Goal: Information Seeking & Learning: Learn about a topic

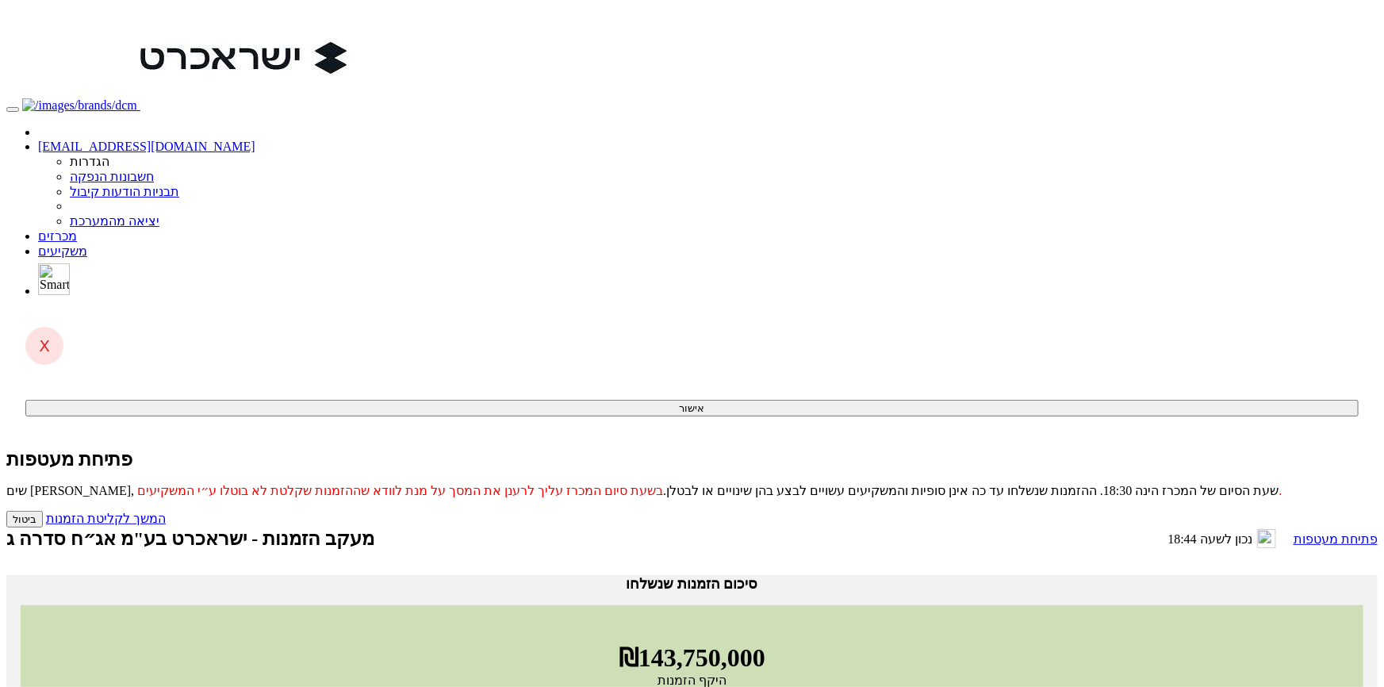
click at [1294, 532] on link "פתיחת מעטפות" at bounding box center [1336, 539] width 84 height 15
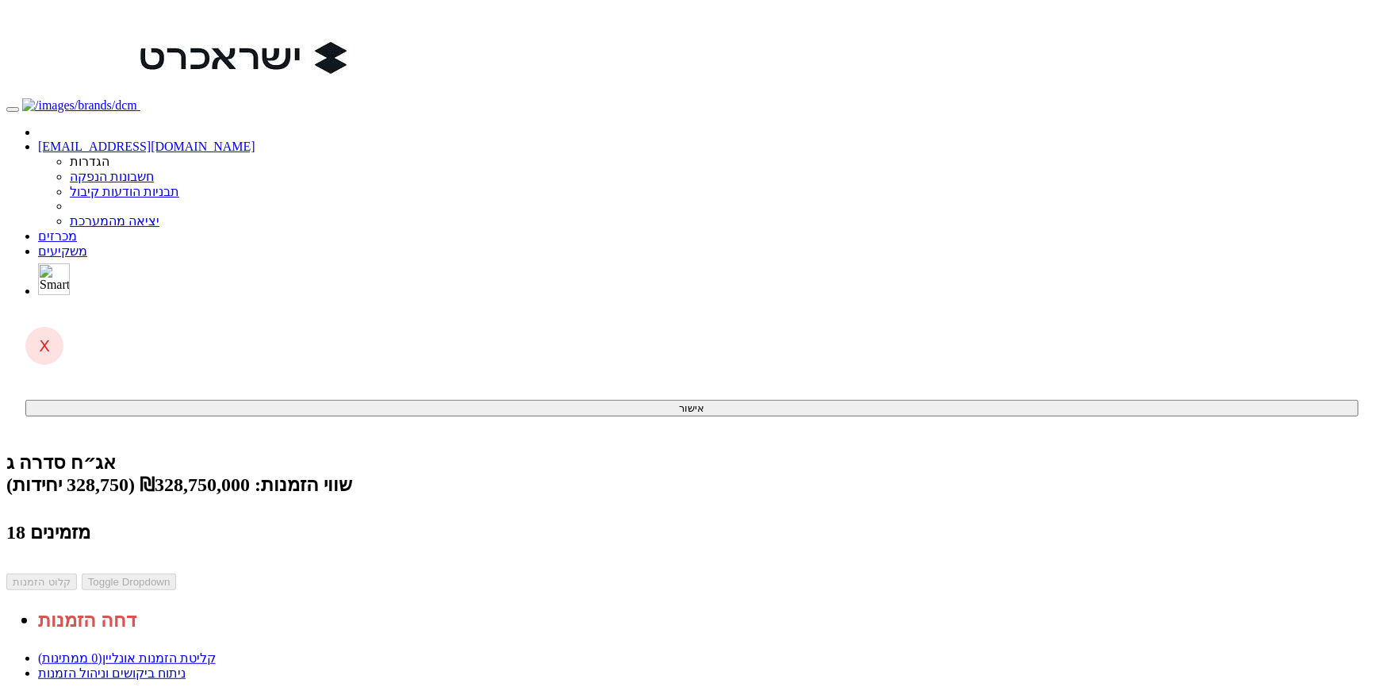
click at [186, 666] on link "ניתוח ביקושים וניהול הזמנות" at bounding box center [112, 672] width 148 height 13
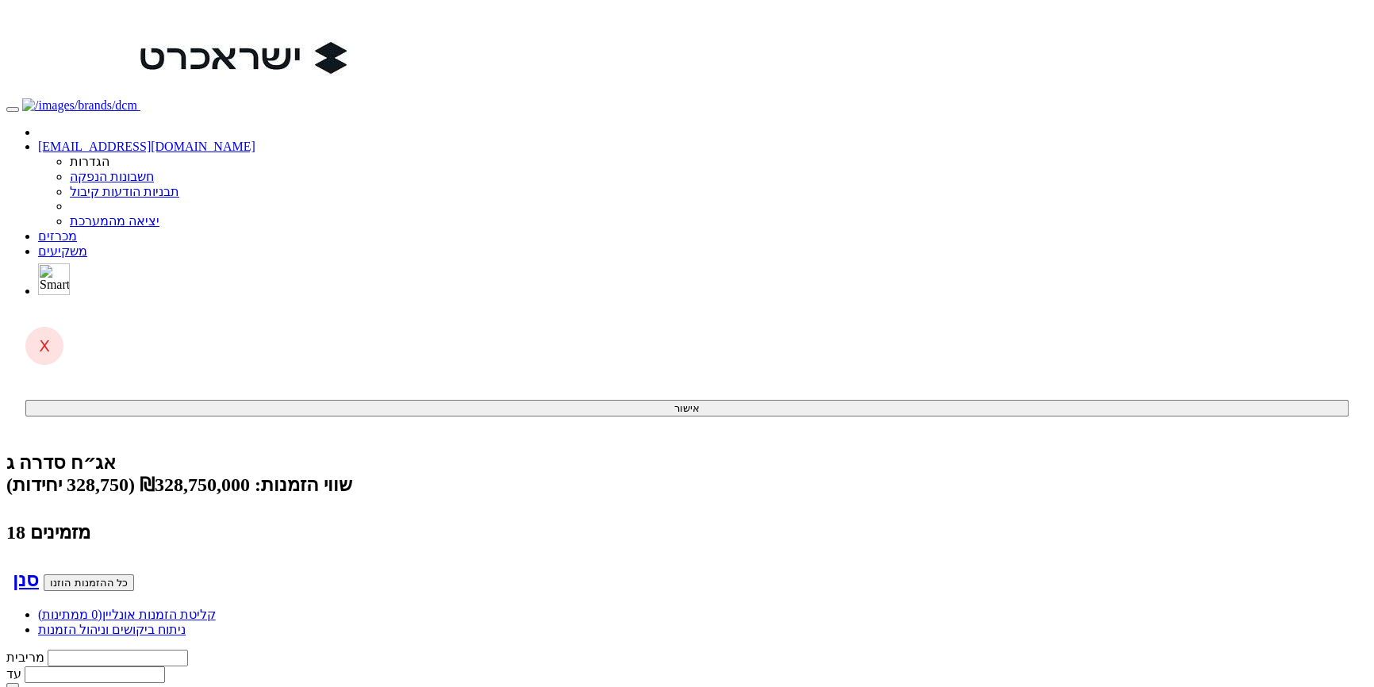
scroll to position [0, -295]
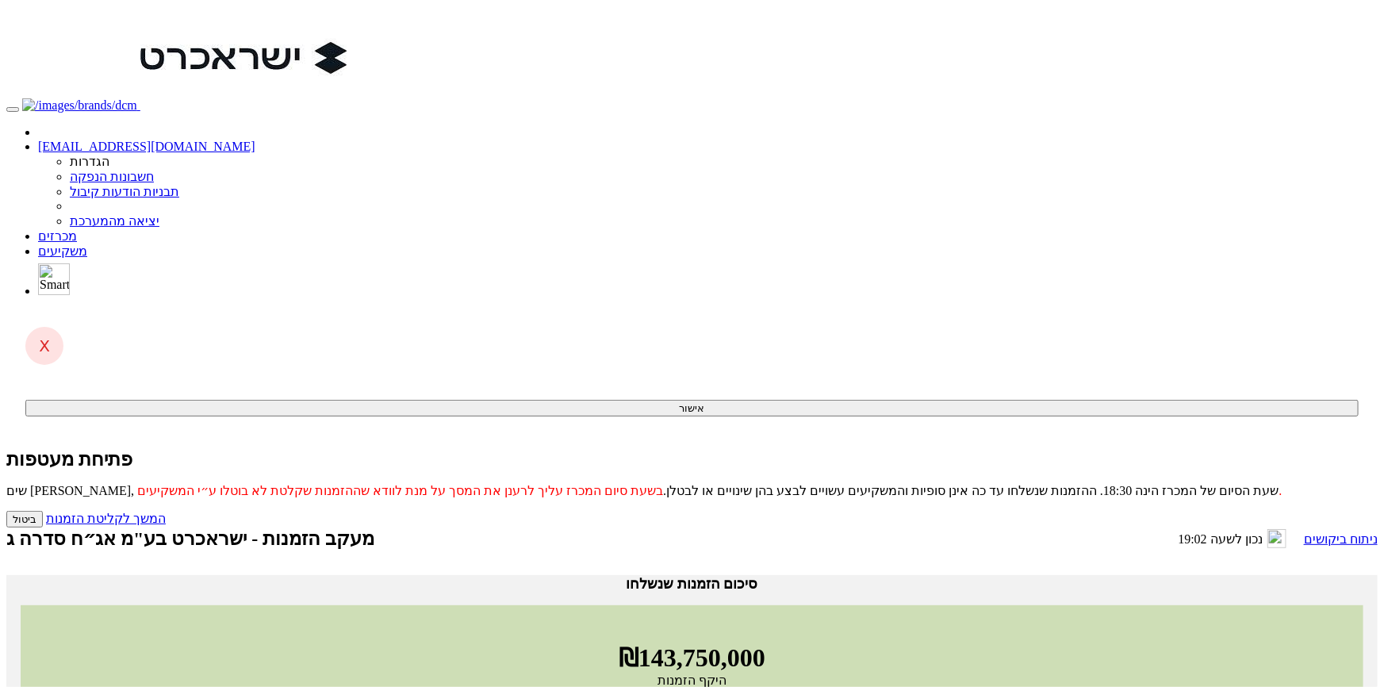
click at [1304, 532] on link "ניתוח ביקושים" at bounding box center [1341, 539] width 74 height 15
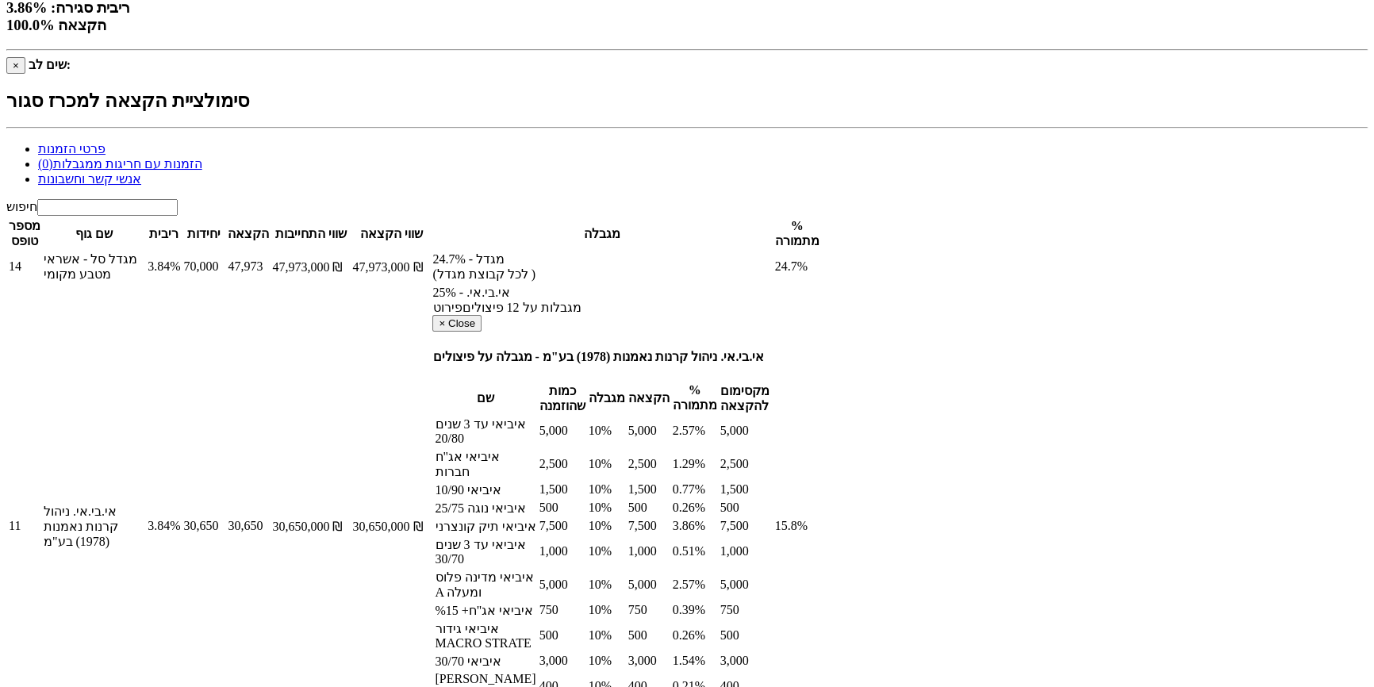
scroll to position [793, 0]
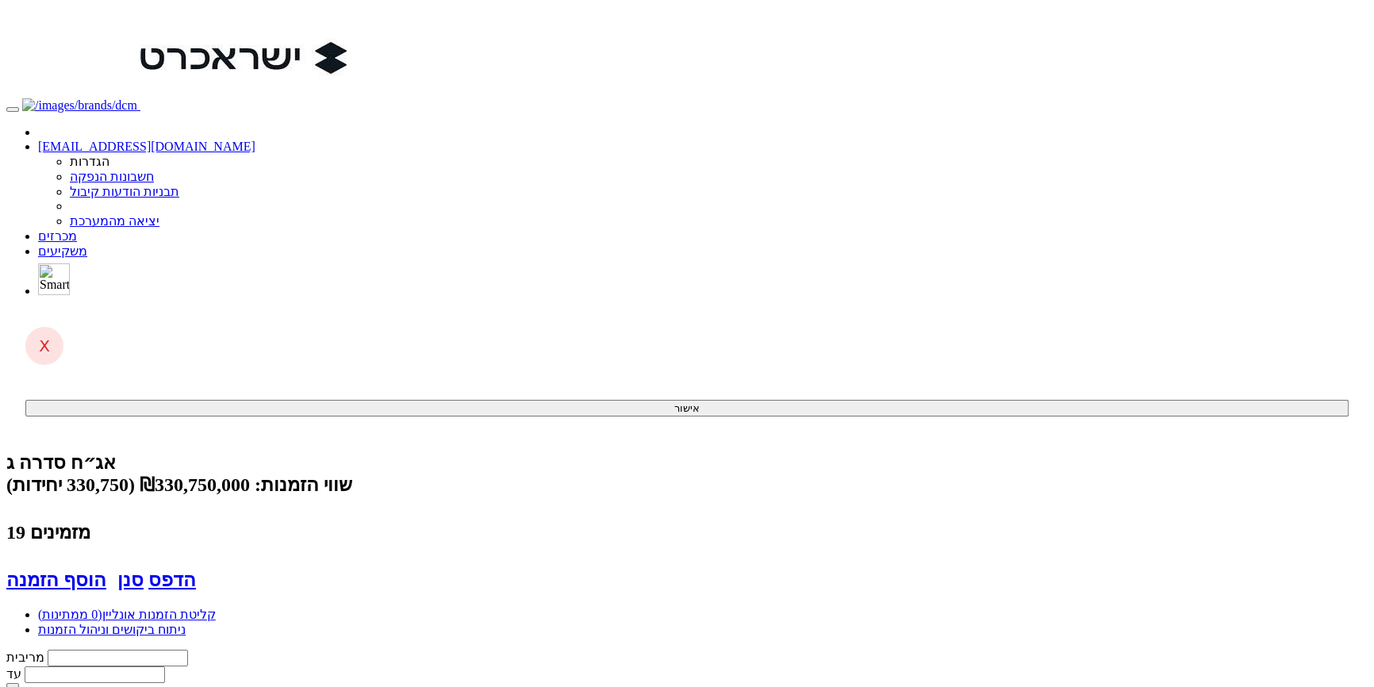
scroll to position [0, -121]
